Goal: Navigation & Orientation: Find specific page/section

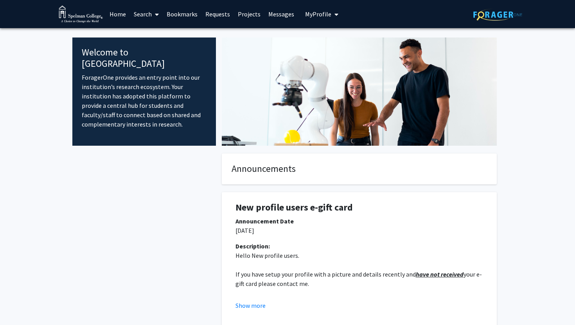
click at [115, 13] on link "Home" at bounding box center [118, 13] width 24 height 27
click at [157, 14] on icon at bounding box center [157, 14] width 4 height 6
click at [157, 15] on icon at bounding box center [157, 14] width 4 height 6
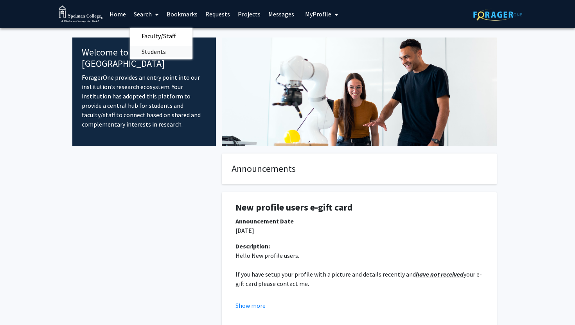
click at [162, 52] on span "Students" at bounding box center [154, 52] width 48 height 16
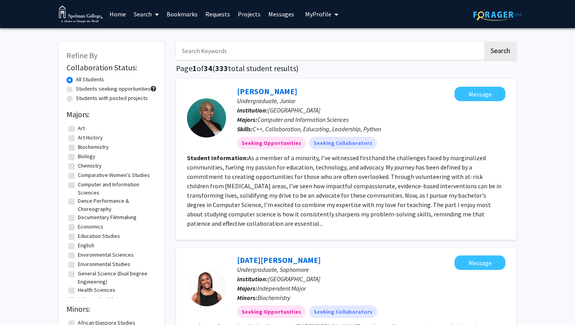
click at [196, 13] on link "Bookmarks" at bounding box center [182, 13] width 39 height 27
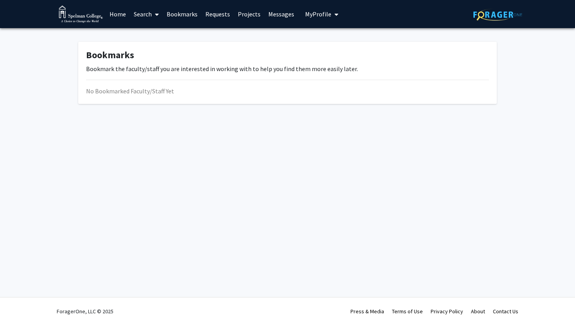
click at [227, 17] on link "Requests" at bounding box center [217, 13] width 32 height 27
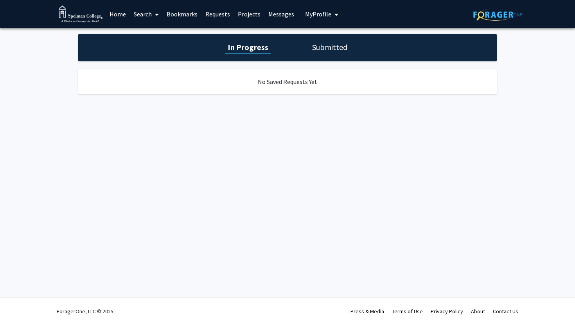
click at [265, 17] on link "Messages" at bounding box center [281, 13] width 34 height 27
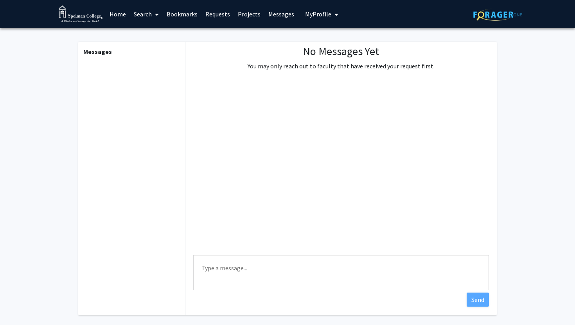
click at [254, 17] on link "Projects" at bounding box center [249, 13] width 30 height 27
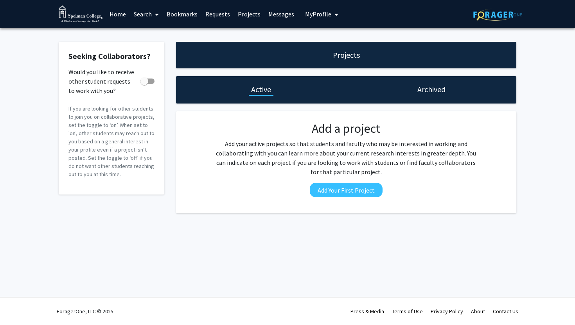
click at [270, 14] on link "Messages" at bounding box center [281, 13] width 34 height 27
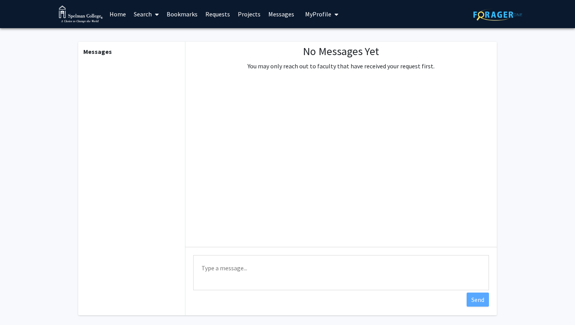
click at [313, 13] on span "My Profile" at bounding box center [318, 14] width 26 height 8
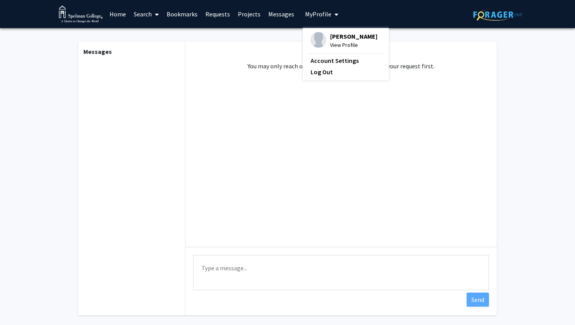
click at [357, 141] on div "No Messages Yet You may only reach out to faculty that have received your reque…" at bounding box center [340, 144] width 311 height 205
